Goal: Communication & Community: Answer question/provide support

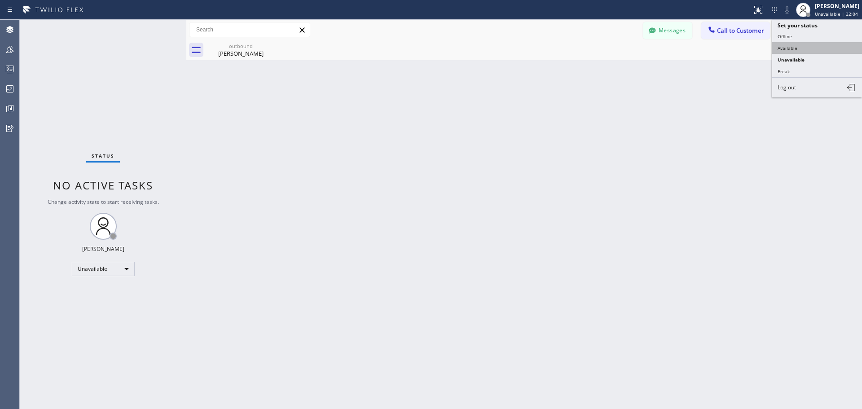
click at [823, 51] on button "Available" at bounding box center [817, 48] width 90 height 12
click at [746, 30] on span "Call to Customer" at bounding box center [740, 30] width 47 height 8
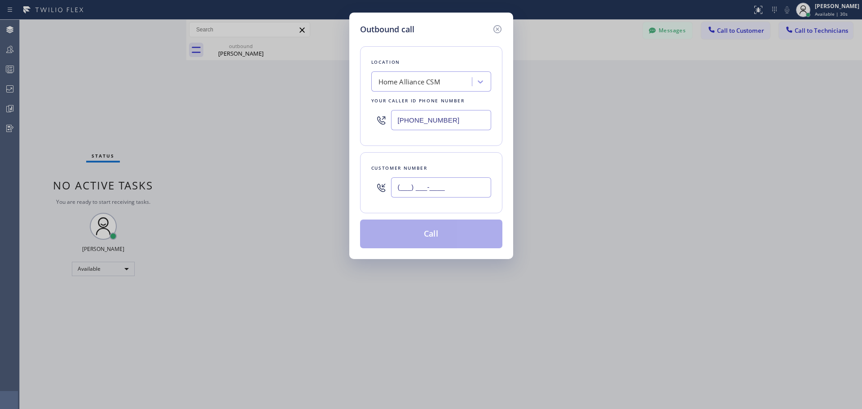
click at [415, 188] on input "(___) ___-____" at bounding box center [441, 187] width 100 height 20
paste input "818) 692-5213"
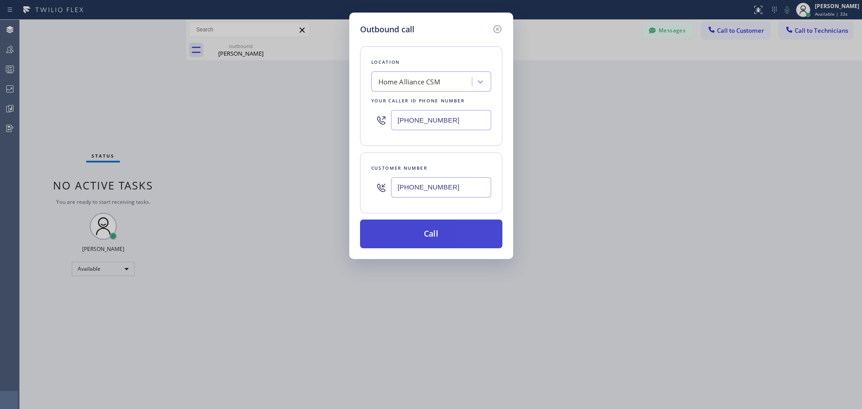
type input "[PHONE_NUMBER]"
click at [426, 239] on button "Call" at bounding box center [431, 234] width 142 height 29
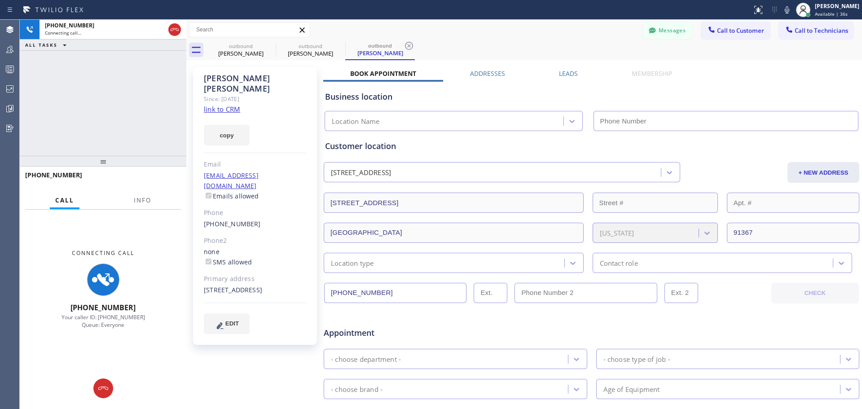
type input "[PHONE_NUMBER]"
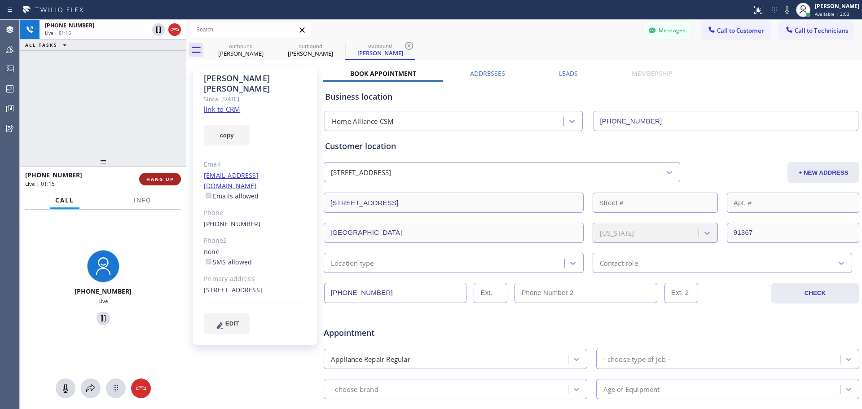
click at [170, 175] on button "HANG UP" at bounding box center [160, 179] width 42 height 13
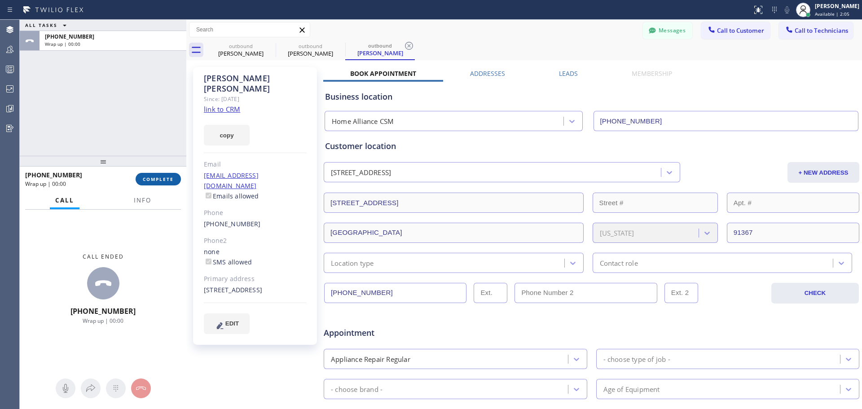
click at [158, 179] on span "COMPLETE" at bounding box center [158, 179] width 31 height 6
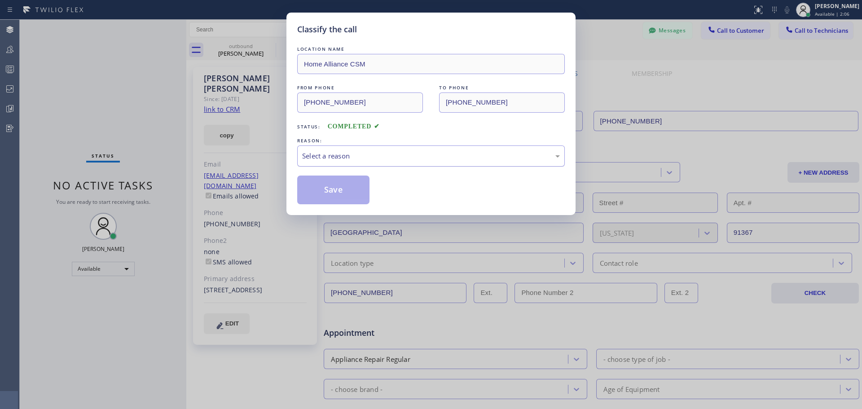
click at [353, 153] on div "Select a reason" at bounding box center [431, 156] width 258 height 10
click at [335, 200] on button "Save" at bounding box center [333, 190] width 72 height 29
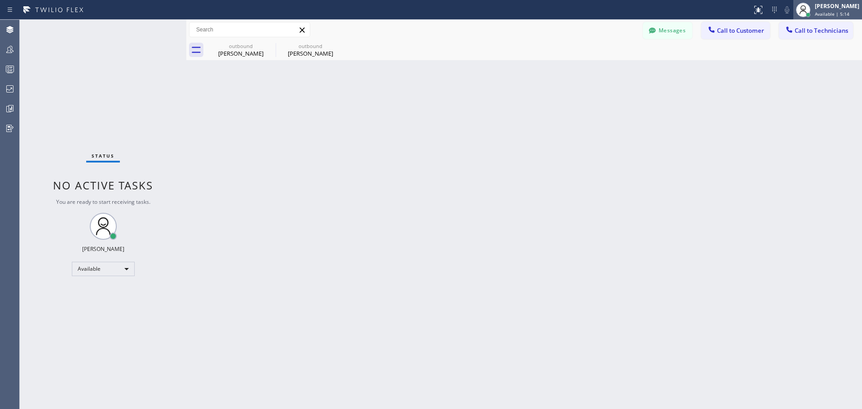
click at [829, 9] on div "[PERSON_NAME]" at bounding box center [837, 6] width 44 height 8
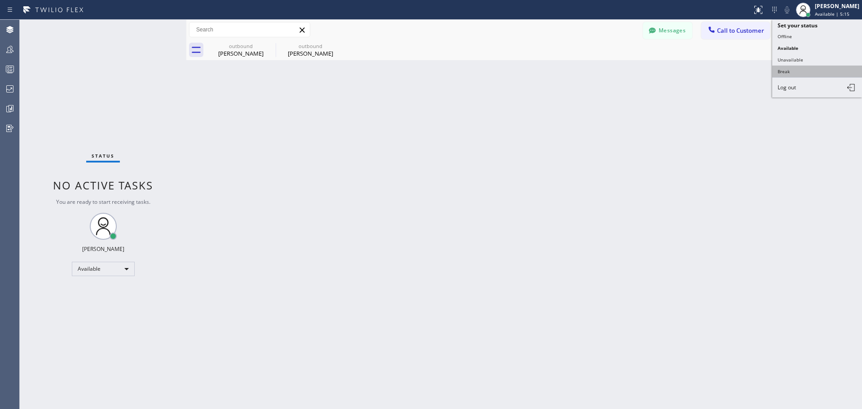
click at [804, 68] on button "Break" at bounding box center [817, 72] width 90 height 12
